Goal: Task Accomplishment & Management: Use online tool/utility

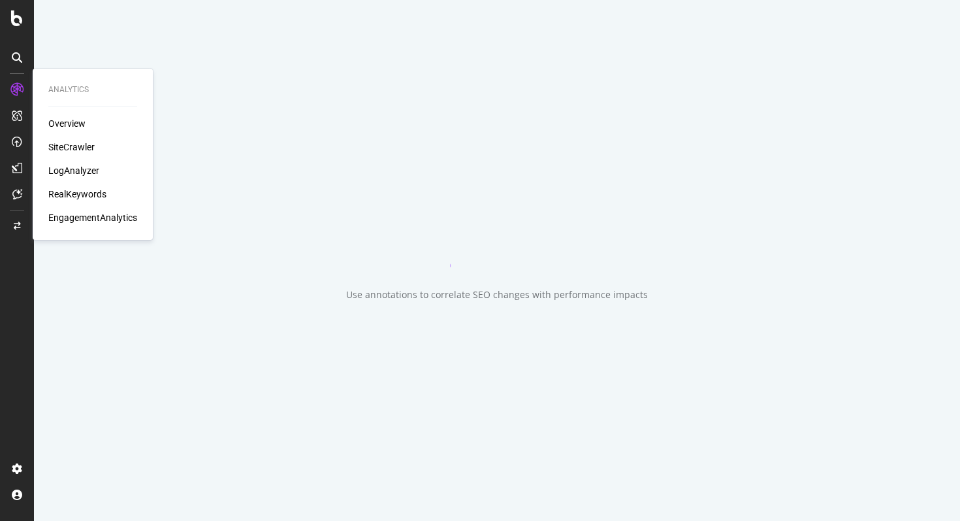
click at [64, 144] on div "SiteCrawler" at bounding box center [71, 146] width 46 height 13
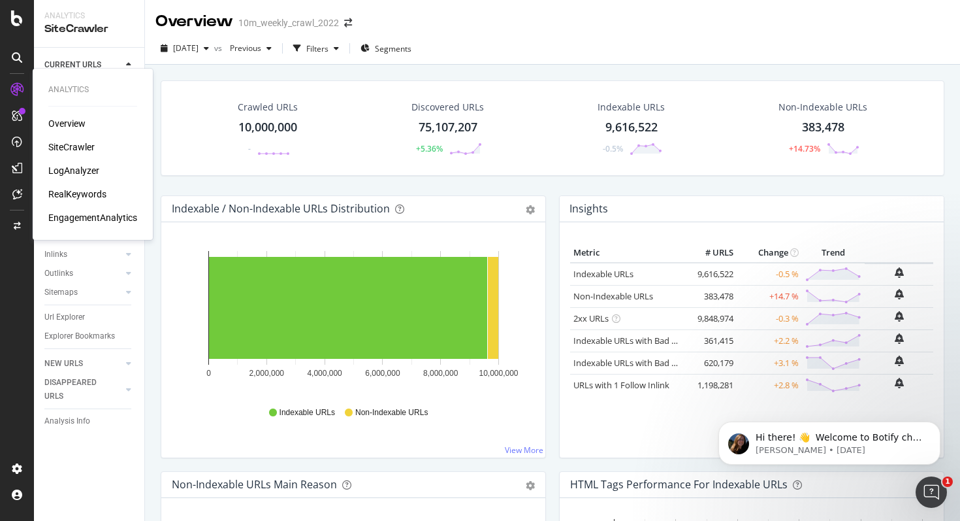
click at [67, 144] on div "SiteCrawler" at bounding box center [71, 146] width 46 height 13
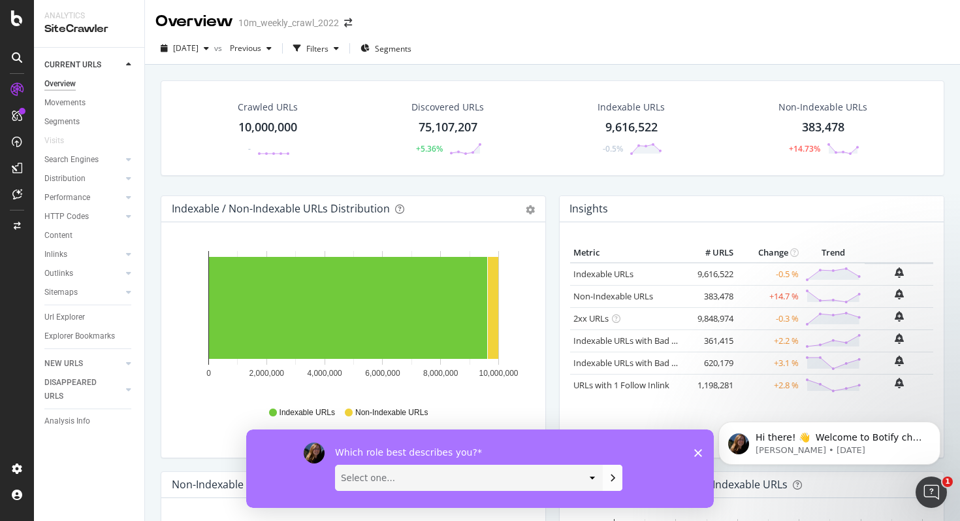
click at [697, 457] on div "Which role best describes you? Select one... Analyst/BI C-level Leadership Cont…" at bounding box center [480, 467] width 468 height 78
click at [697, 448] on icon "Close survey" at bounding box center [698, 452] width 8 height 8
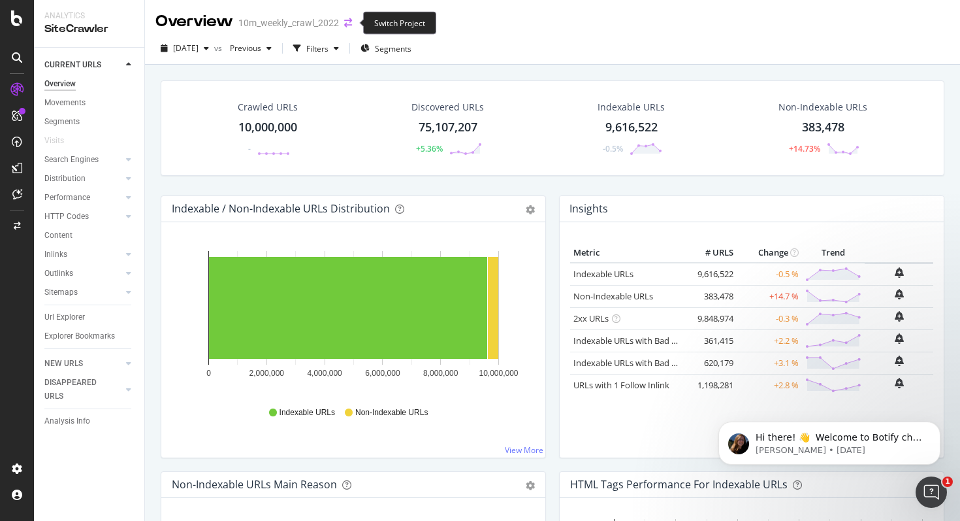
click at [346, 22] on icon "arrow-right-arrow-left" at bounding box center [348, 22] width 8 height 9
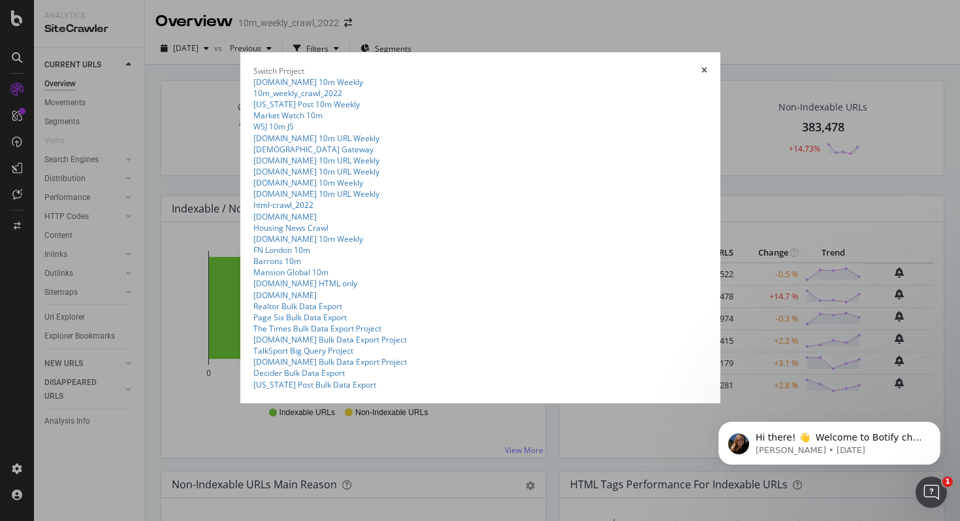
click at [253, 99] on summary "10m_weekly_crawl_2022" at bounding box center [480, 93] width 454 height 11
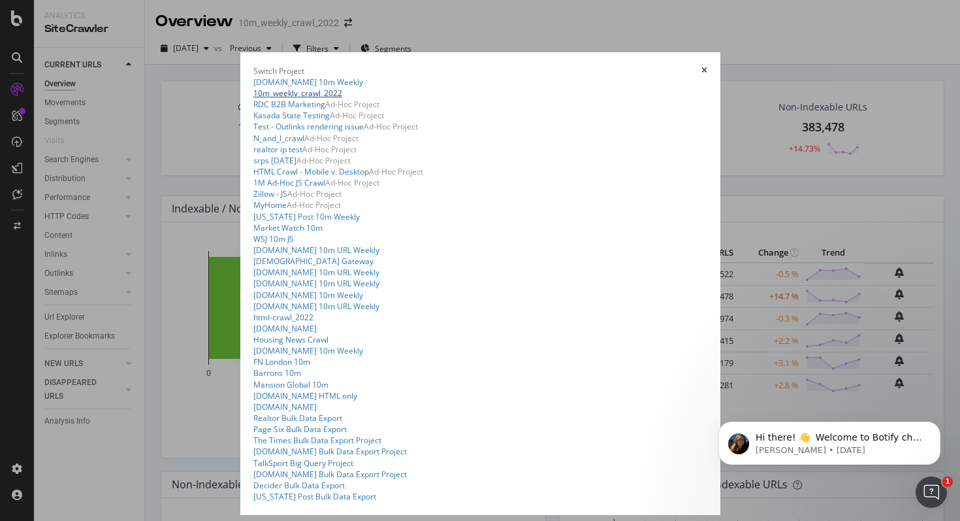
click at [253, 99] on link "10m_weekly_crawl_2022" at bounding box center [297, 93] width 89 height 11
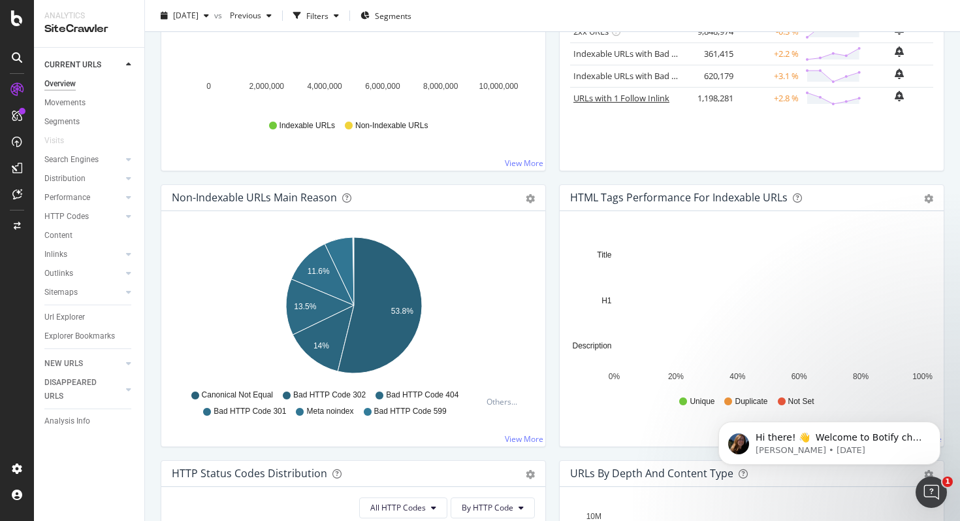
scroll to position [291, 0]
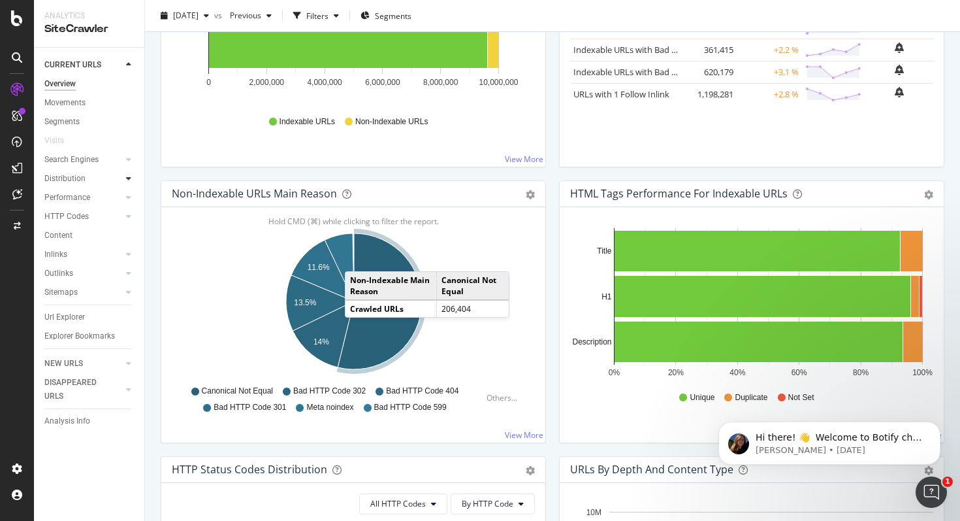
click at [133, 177] on div at bounding box center [128, 178] width 13 height 13
click at [129, 178] on icon at bounding box center [128, 178] width 5 height 8
click at [72, 315] on div "Url Explorer" at bounding box center [64, 317] width 40 height 14
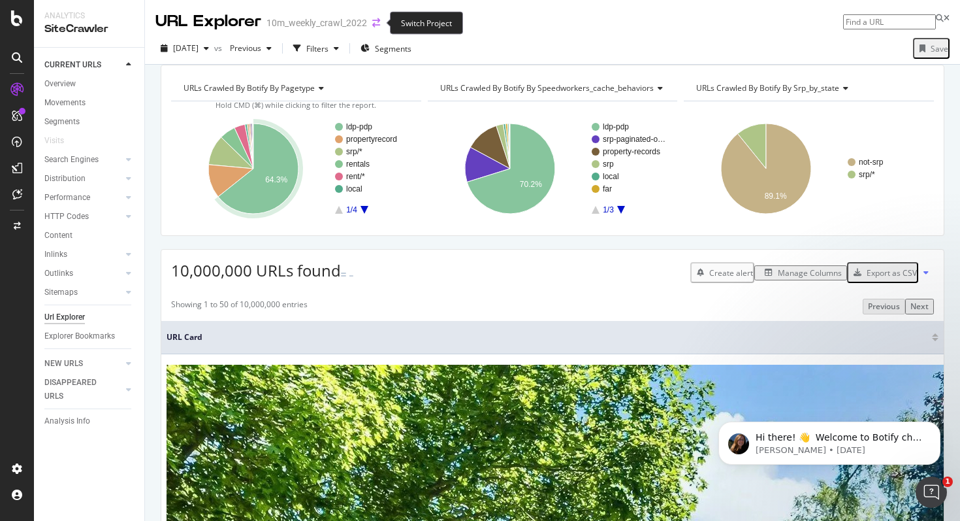
click at [377, 22] on icon "arrow-right-arrow-left" at bounding box center [376, 22] width 8 height 9
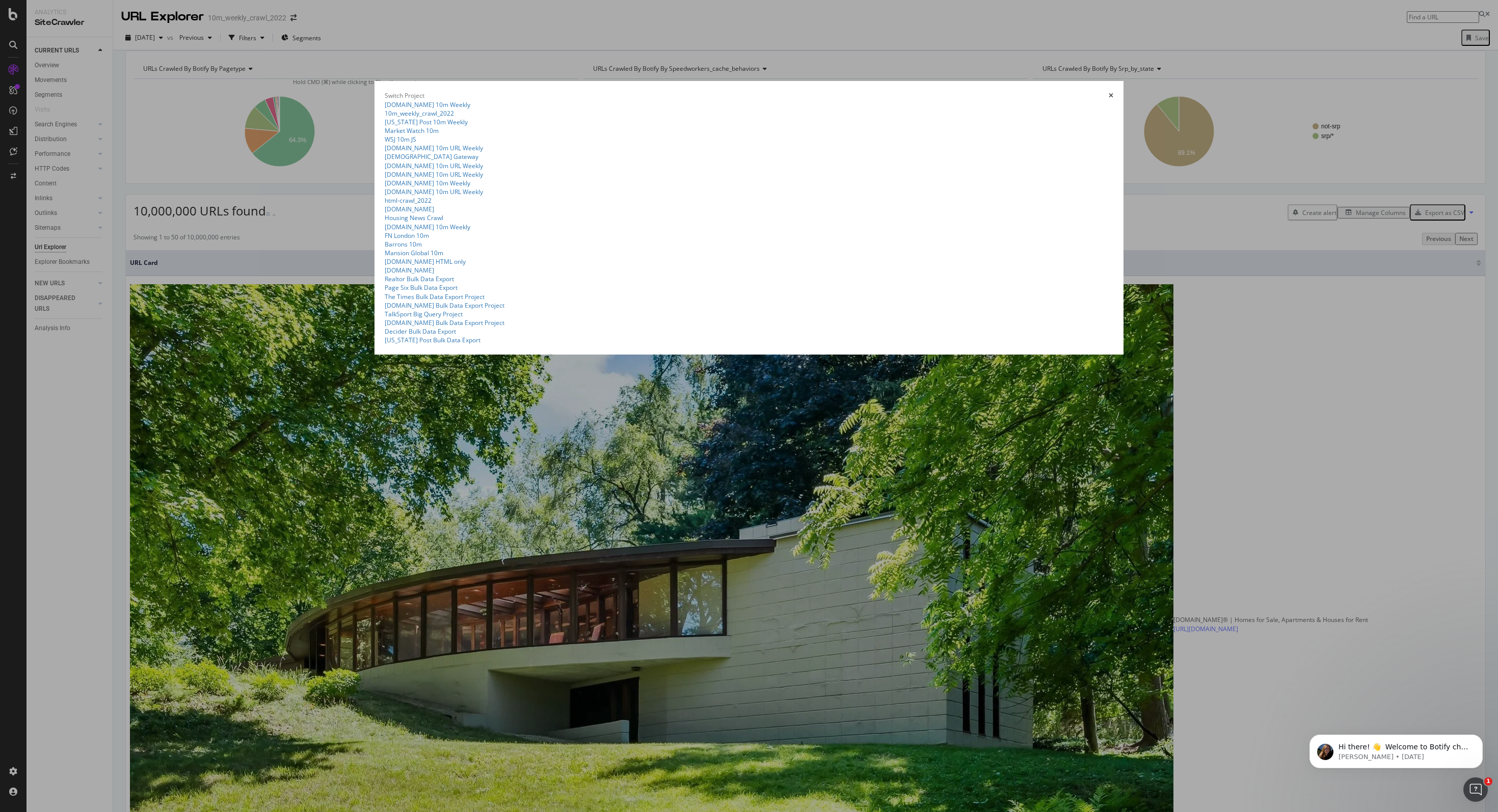
scroll to position [20, 0]
